Goal: Information Seeking & Learning: Learn about a topic

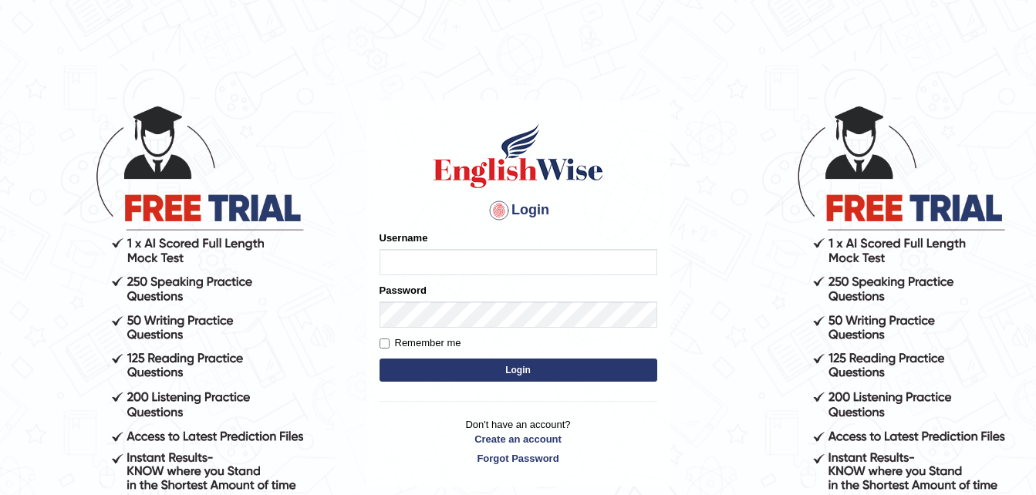
type input "Stanpte"
click at [387, 343] on input "Remember me" at bounding box center [385, 344] width 10 height 10
checkbox input "true"
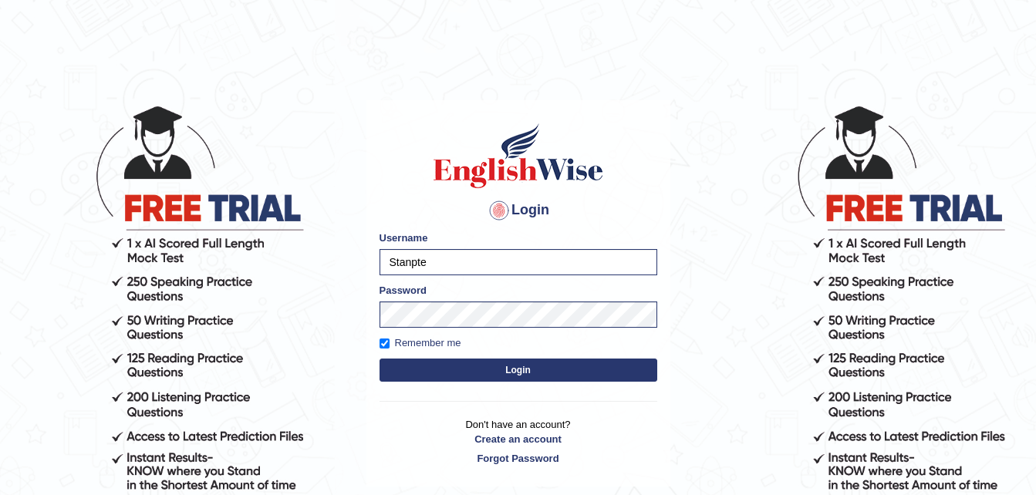
click at [520, 373] on button "Login" at bounding box center [519, 370] width 278 height 23
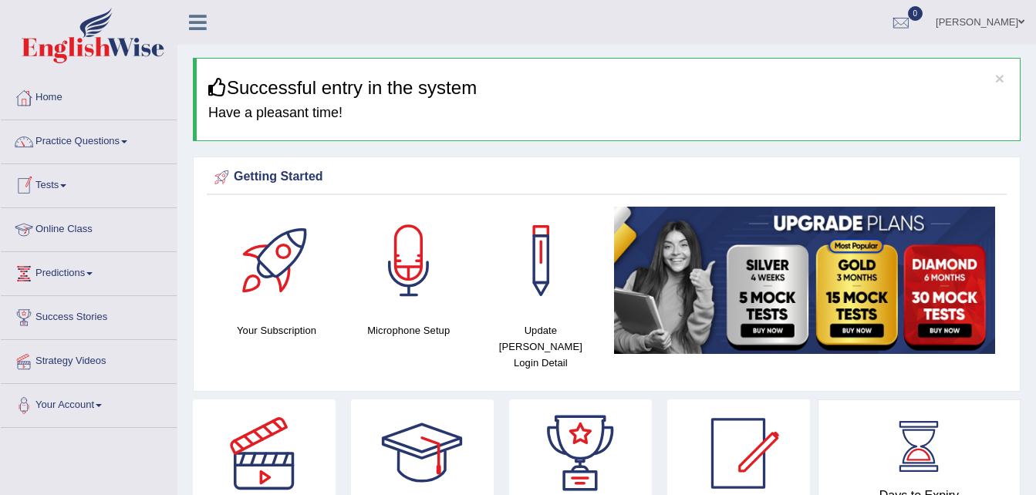
click at [71, 227] on link "Online Class" at bounding box center [89, 227] width 176 height 39
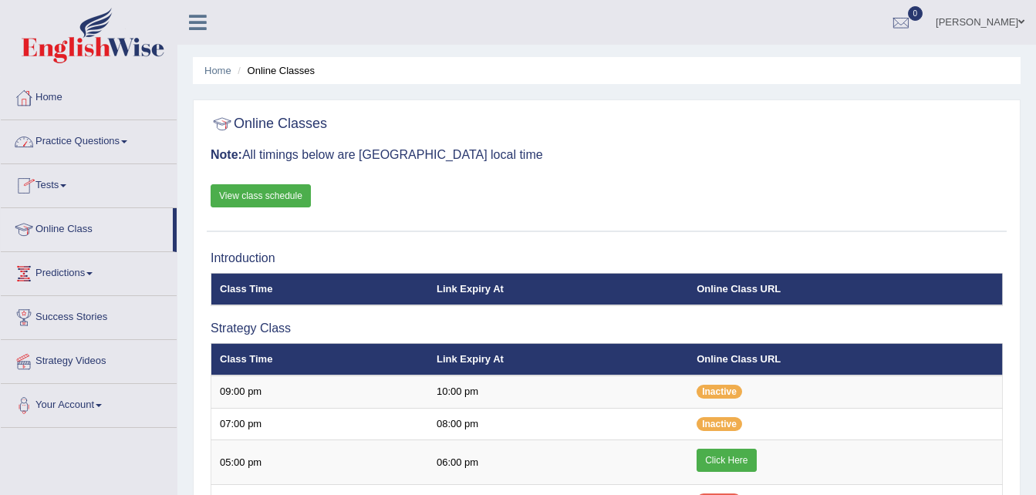
click at [127, 140] on link "Practice Questions" at bounding box center [89, 139] width 176 height 39
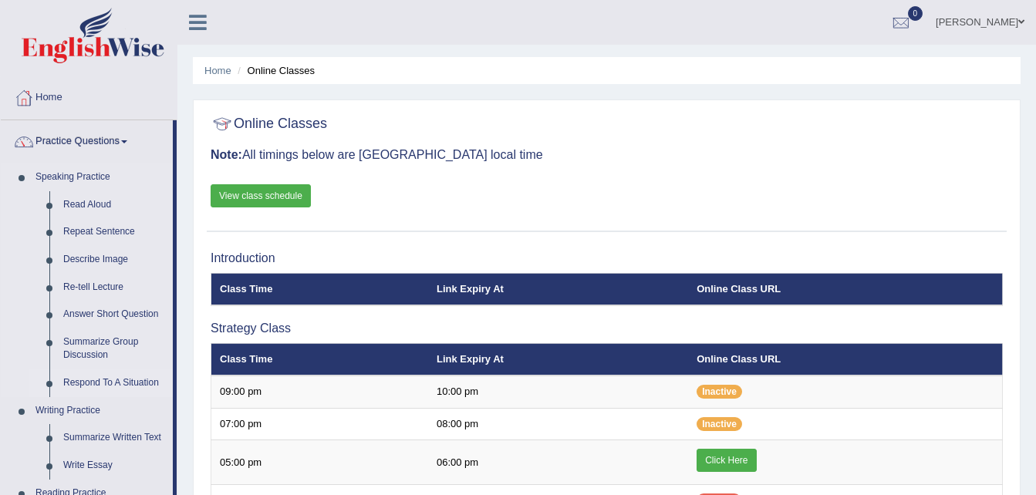
click at [116, 381] on link "Respond To A Situation" at bounding box center [114, 384] width 116 height 28
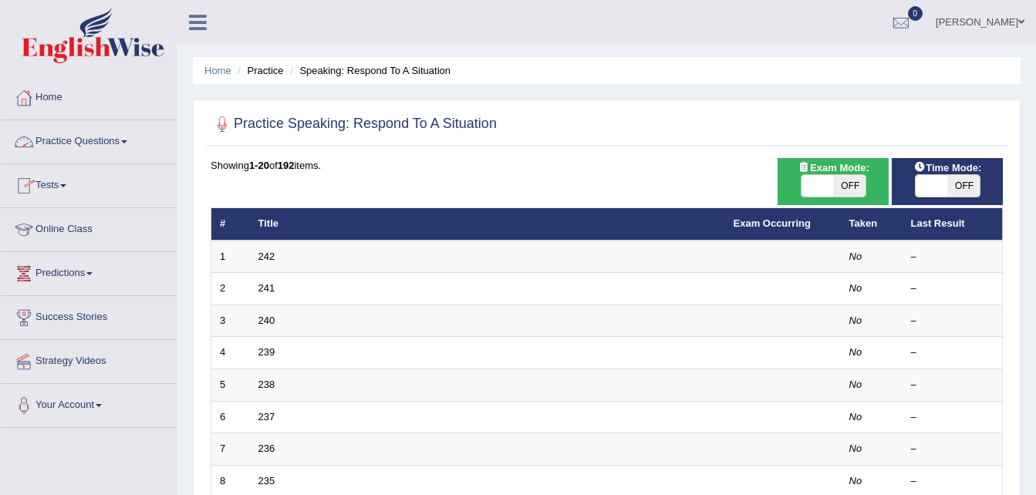
click at [126, 140] on span at bounding box center [124, 141] width 6 height 3
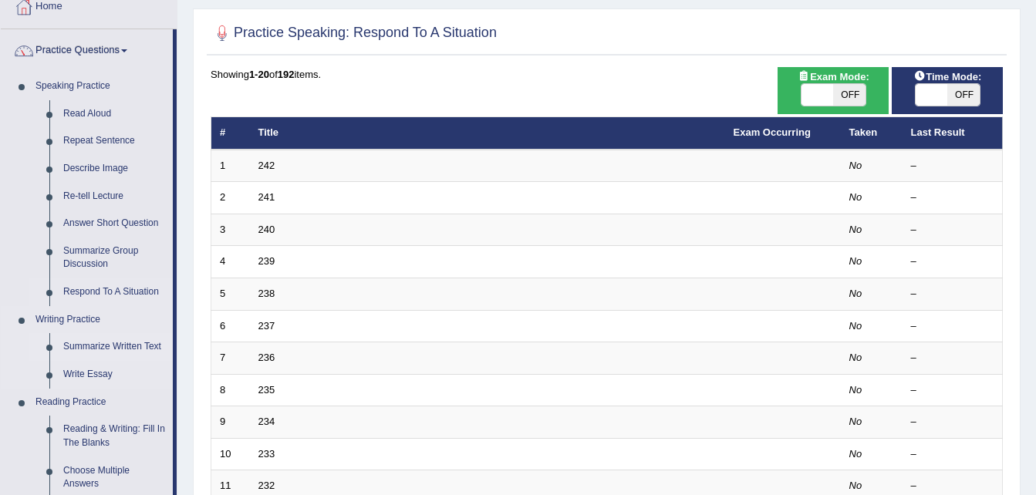
scroll to position [95, 0]
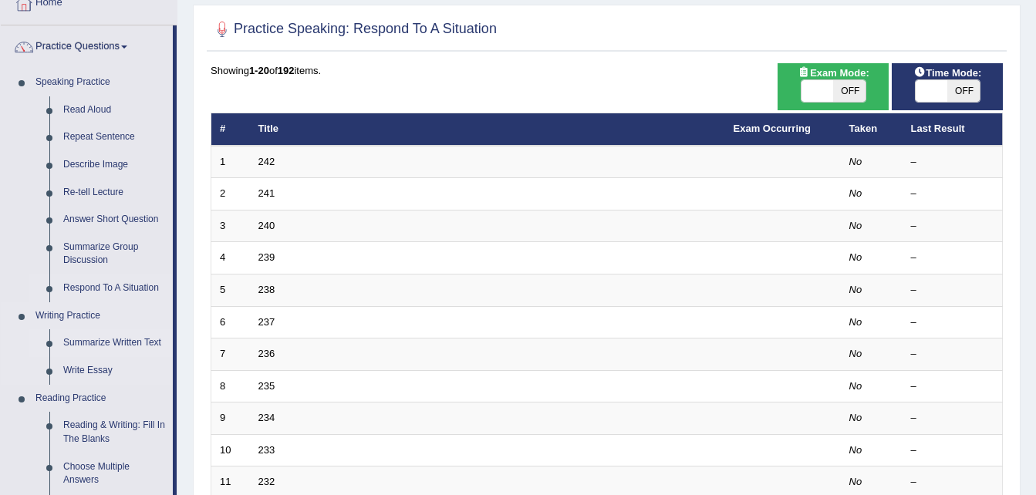
click at [110, 340] on link "Summarize Written Text" at bounding box center [114, 343] width 116 height 28
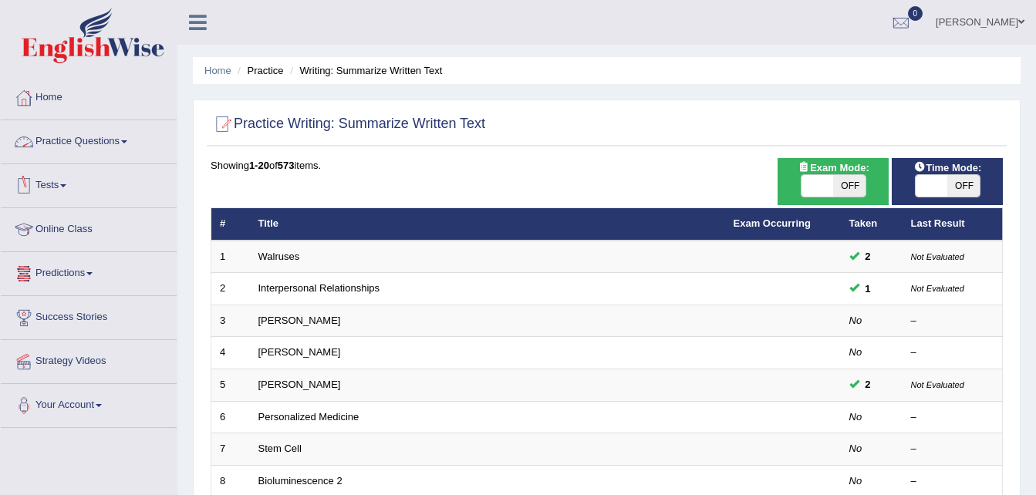
click at [130, 140] on link "Practice Questions" at bounding box center [89, 139] width 176 height 39
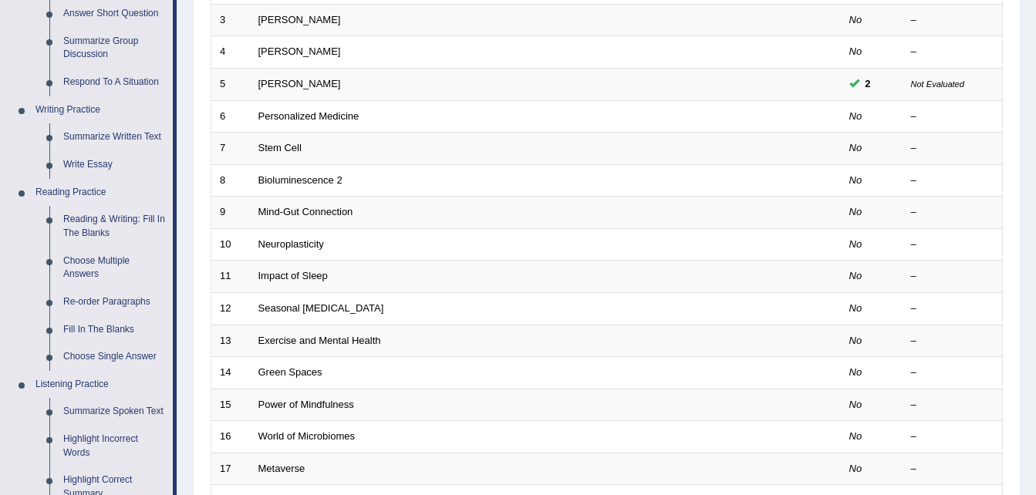
scroll to position [302, 0]
click at [98, 353] on link "Choose Single Answer" at bounding box center [114, 356] width 116 height 28
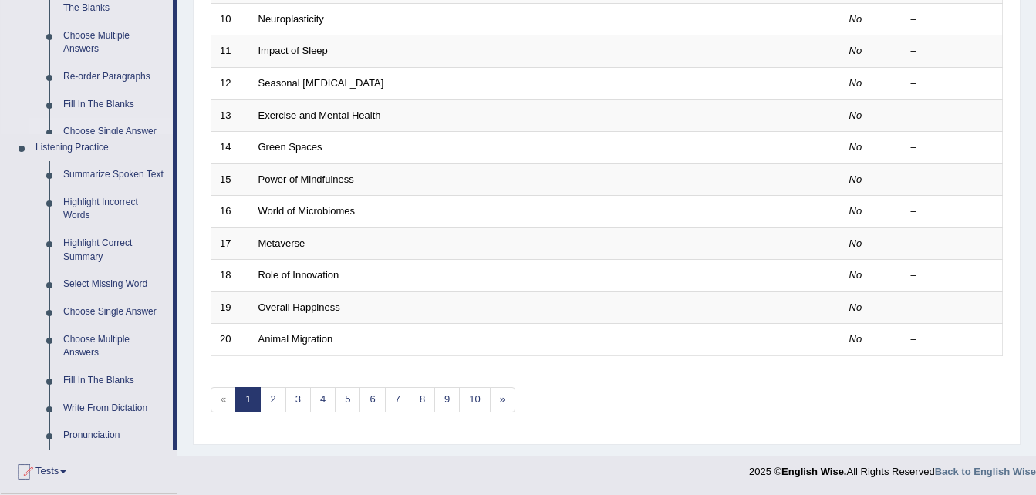
scroll to position [634, 0]
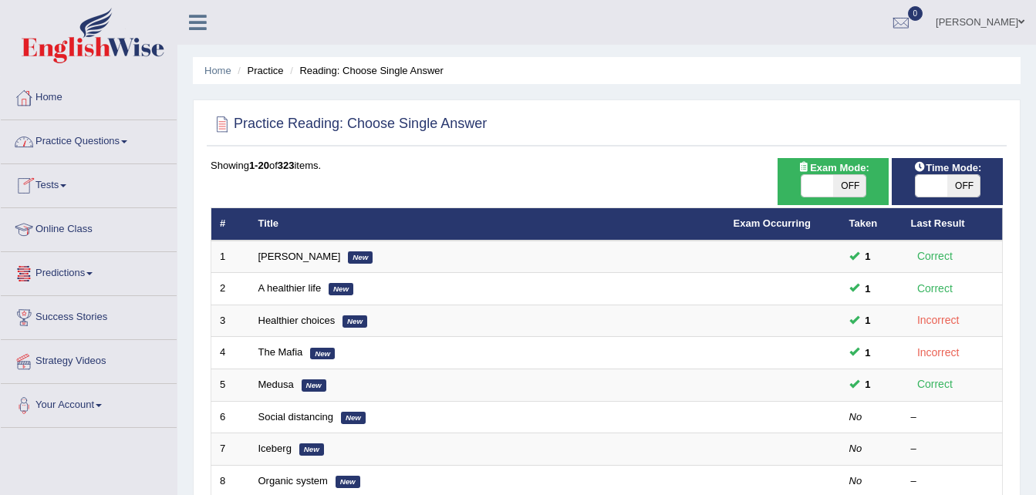
click at [119, 136] on link "Practice Questions" at bounding box center [89, 139] width 176 height 39
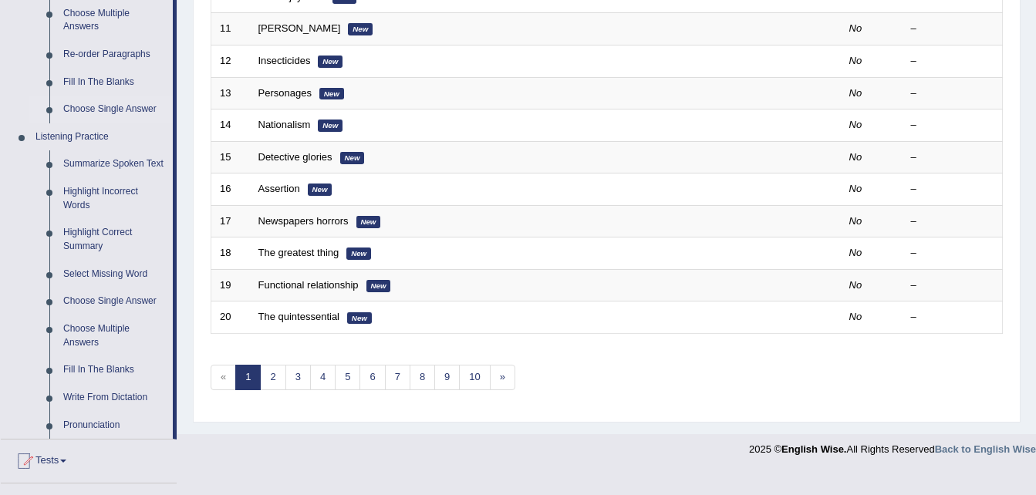
scroll to position [549, 0]
click at [94, 424] on link "Pronunciation" at bounding box center [114, 425] width 116 height 28
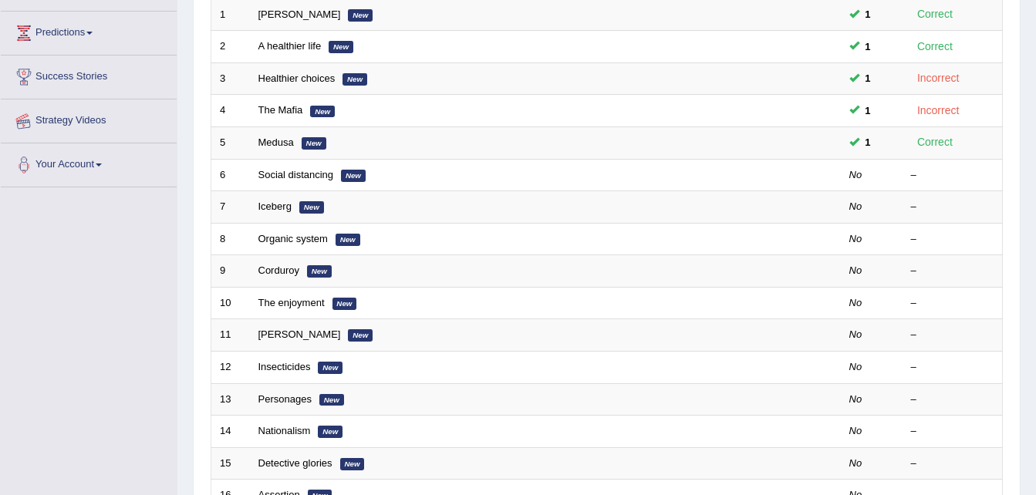
scroll to position [426, 0]
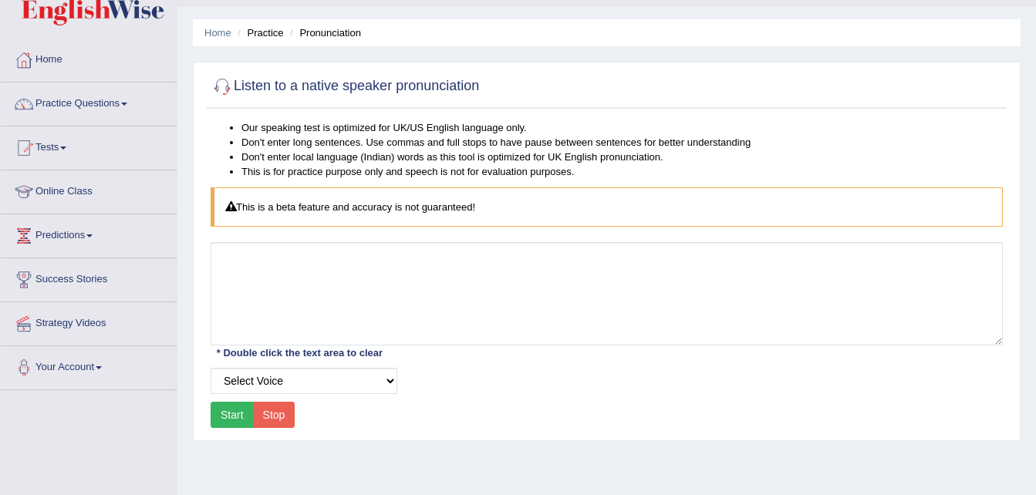
scroll to position [39, 0]
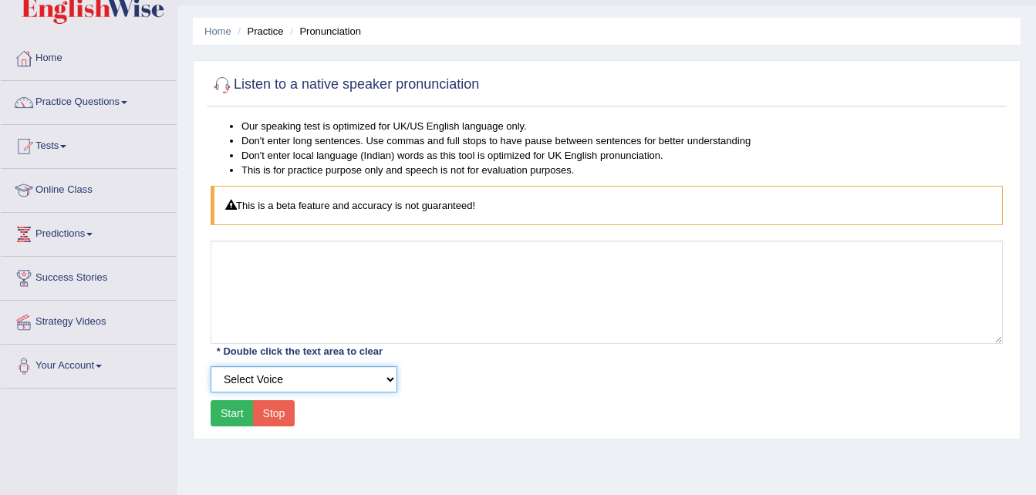
click at [367, 379] on select "Select Voice" at bounding box center [304, 379] width 187 height 26
click at [211, 366] on select "Select Voice" at bounding box center [304, 379] width 187 height 26
